Goal: Task Accomplishment & Management: Use online tool/utility

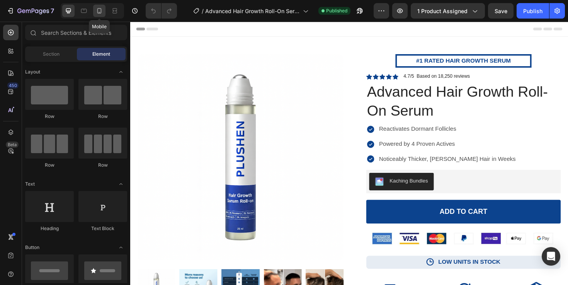
click at [96, 15] on div at bounding box center [99, 11] width 12 height 12
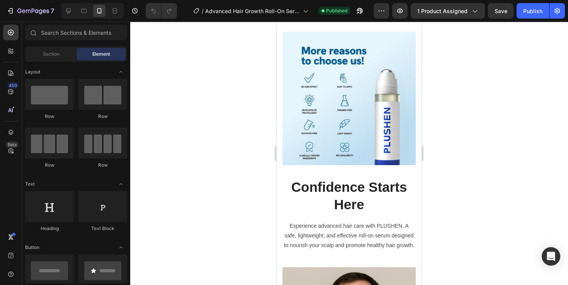
scroll to position [666, 0]
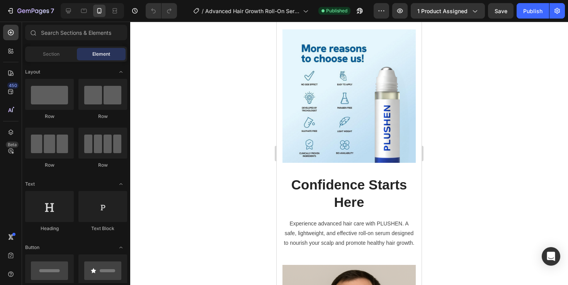
click at [317, 151] on img at bounding box center [349, 95] width 133 height 133
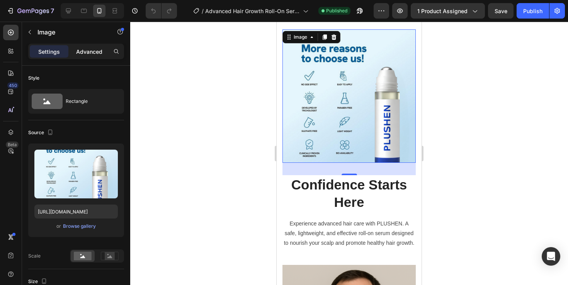
click at [92, 47] on div "Advanced" at bounding box center [89, 51] width 39 height 12
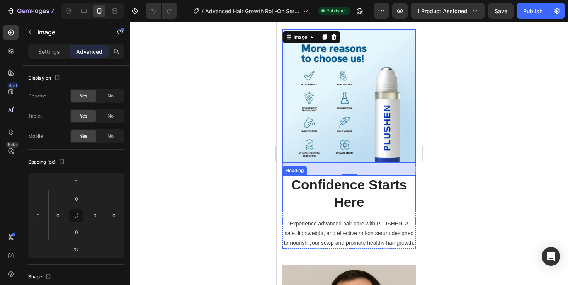
click at [378, 197] on h2 "Confidence Starts Here" at bounding box center [349, 193] width 133 height 37
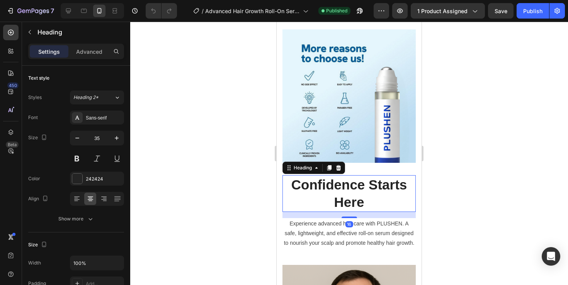
click at [456, 214] on div at bounding box center [349, 153] width 438 height 263
